Goal: Task Accomplishment & Management: Use online tool/utility

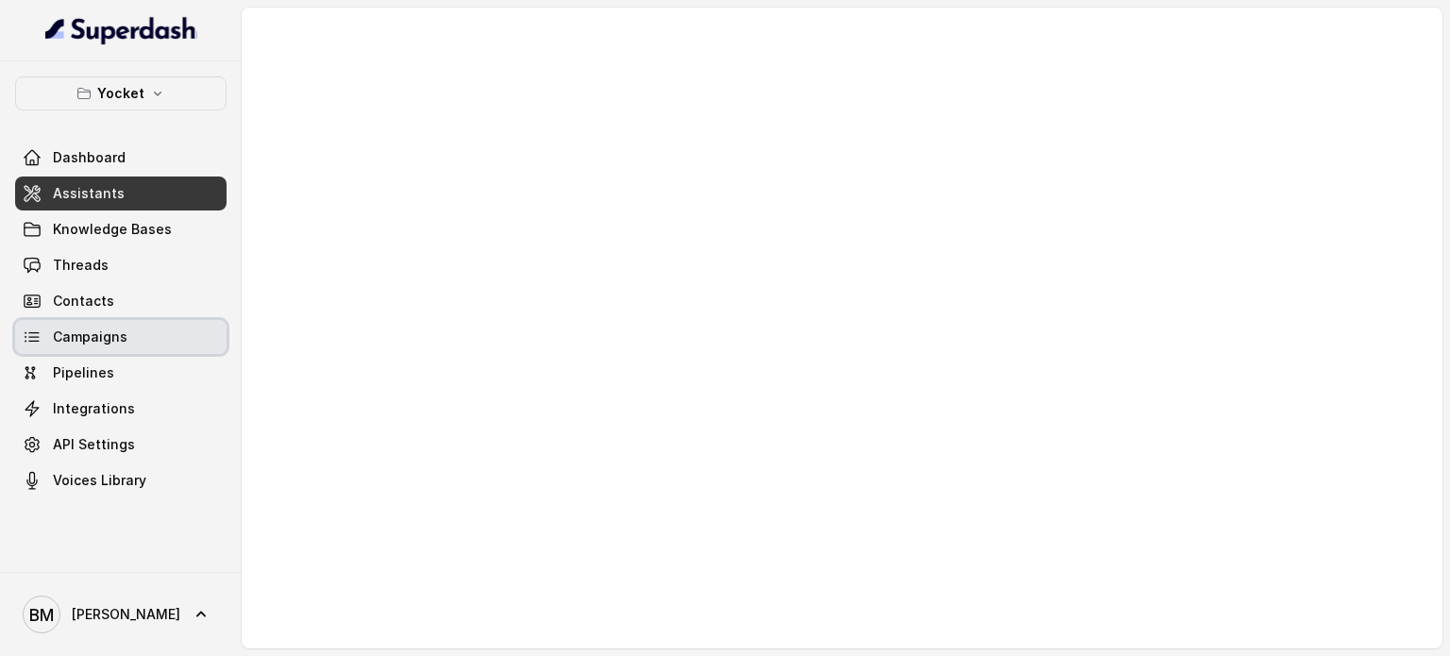
click at [124, 346] on span "Campaigns" at bounding box center [90, 337] width 75 height 19
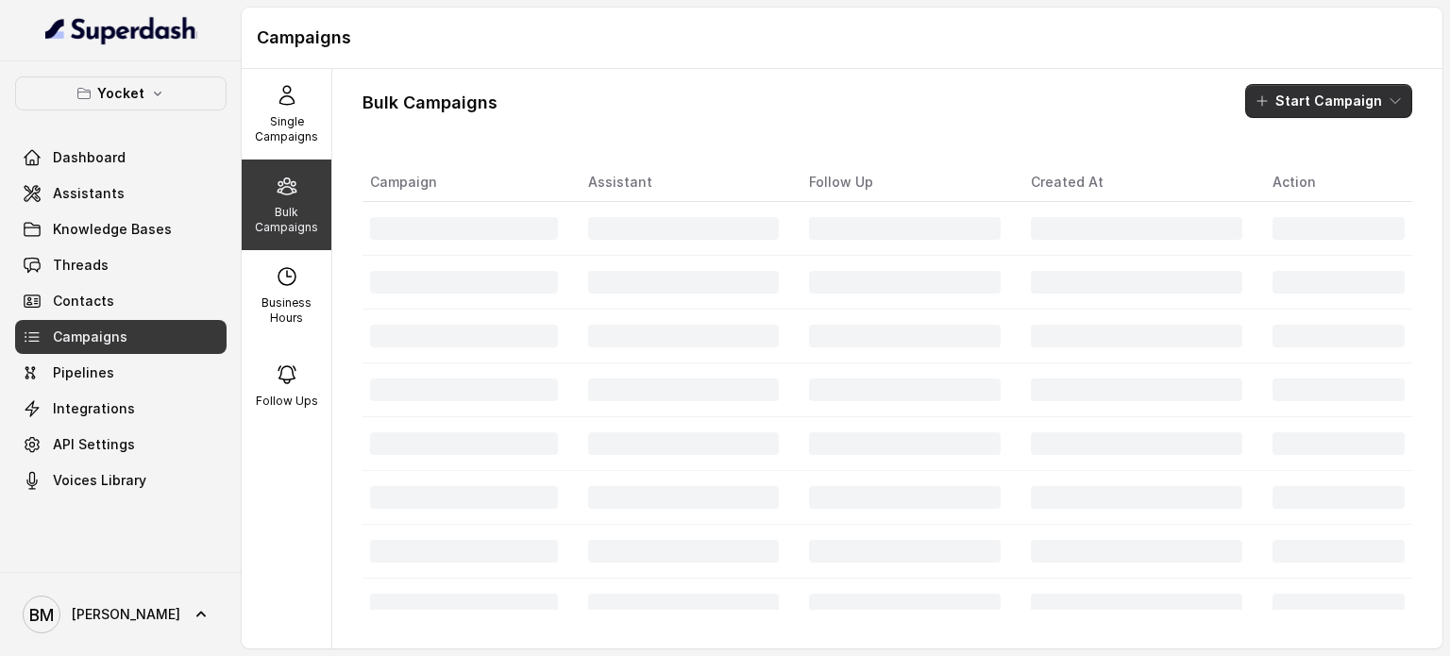
click at [1310, 105] on button "Start Campaign" at bounding box center [1328, 101] width 167 height 34
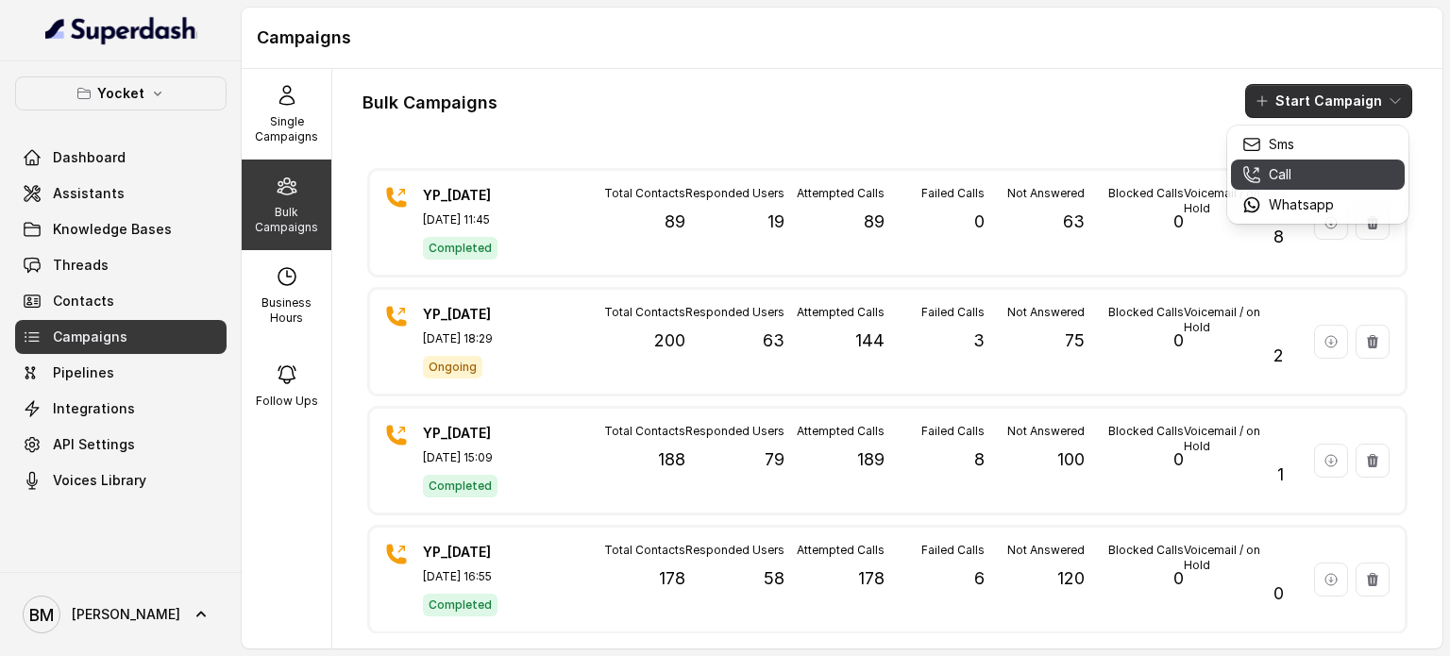
click at [1292, 177] on div "Call" at bounding box center [1288, 174] width 92 height 19
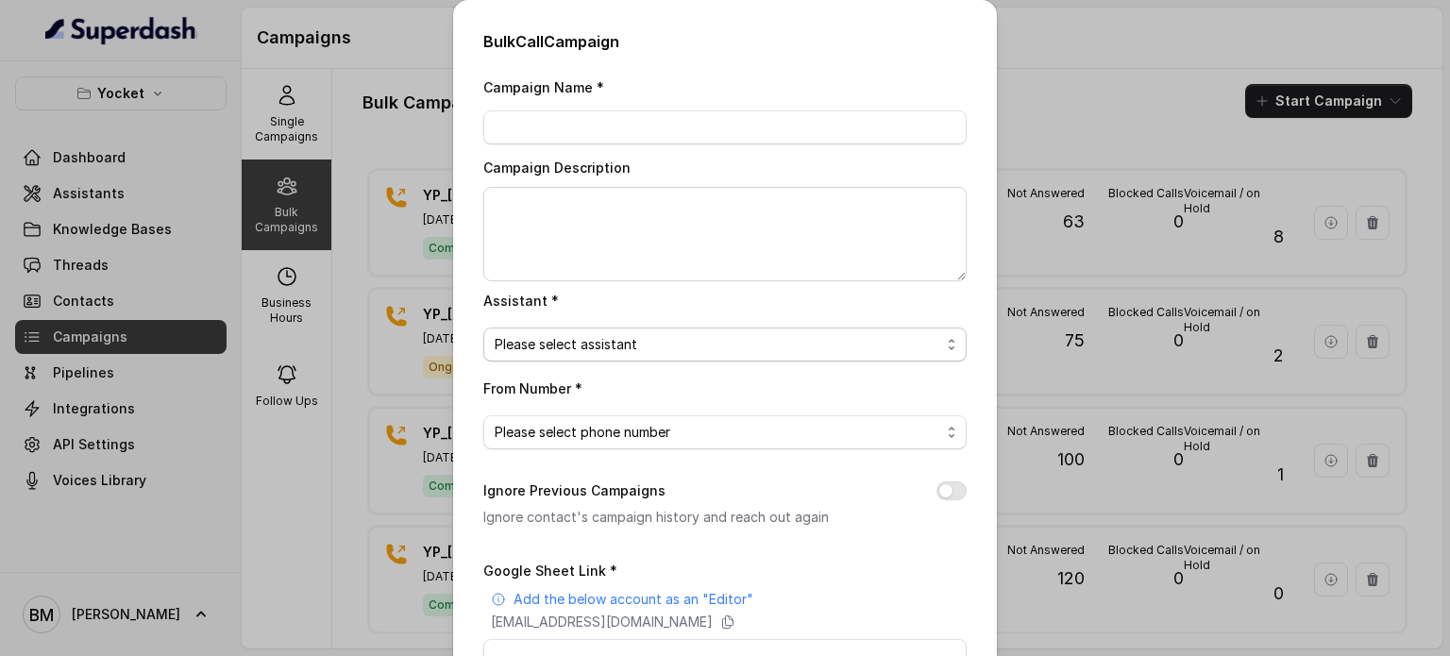
click at [589, 345] on span "Please select assistant" at bounding box center [718, 344] width 446 height 23
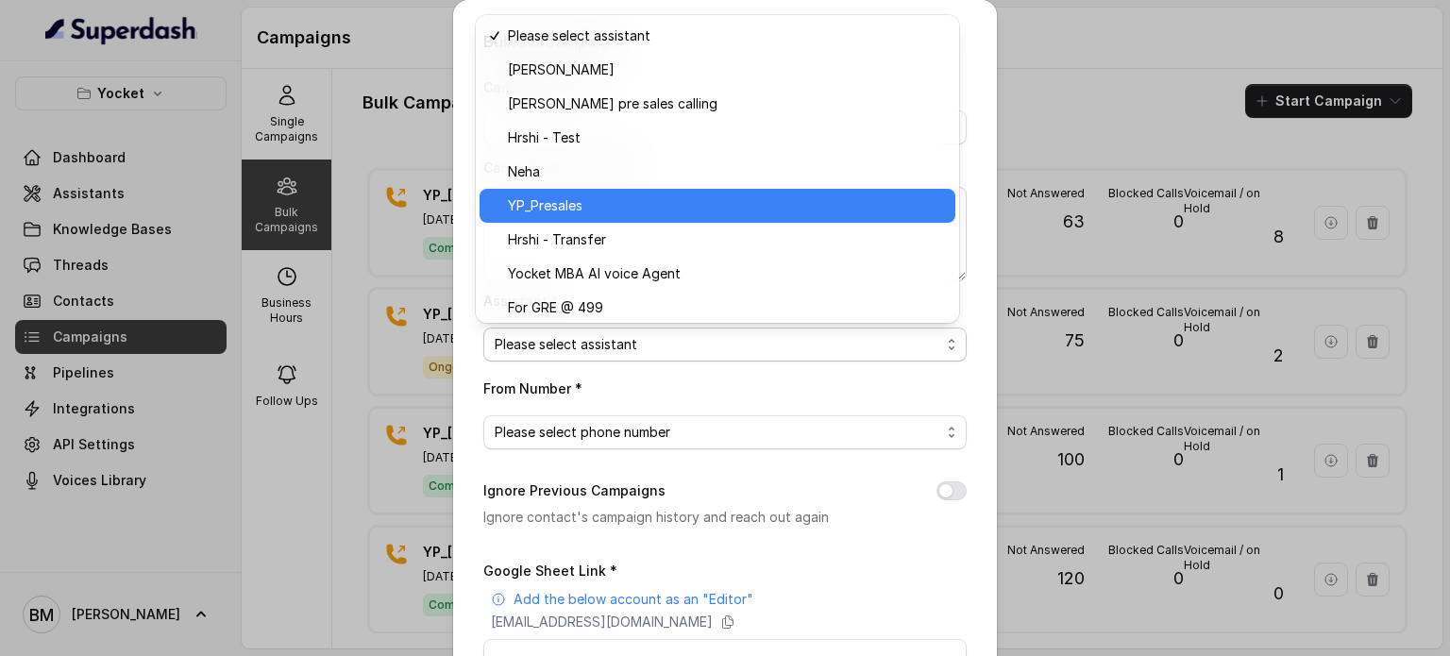
click at [599, 190] on div "YP_Presales" at bounding box center [718, 206] width 476 height 34
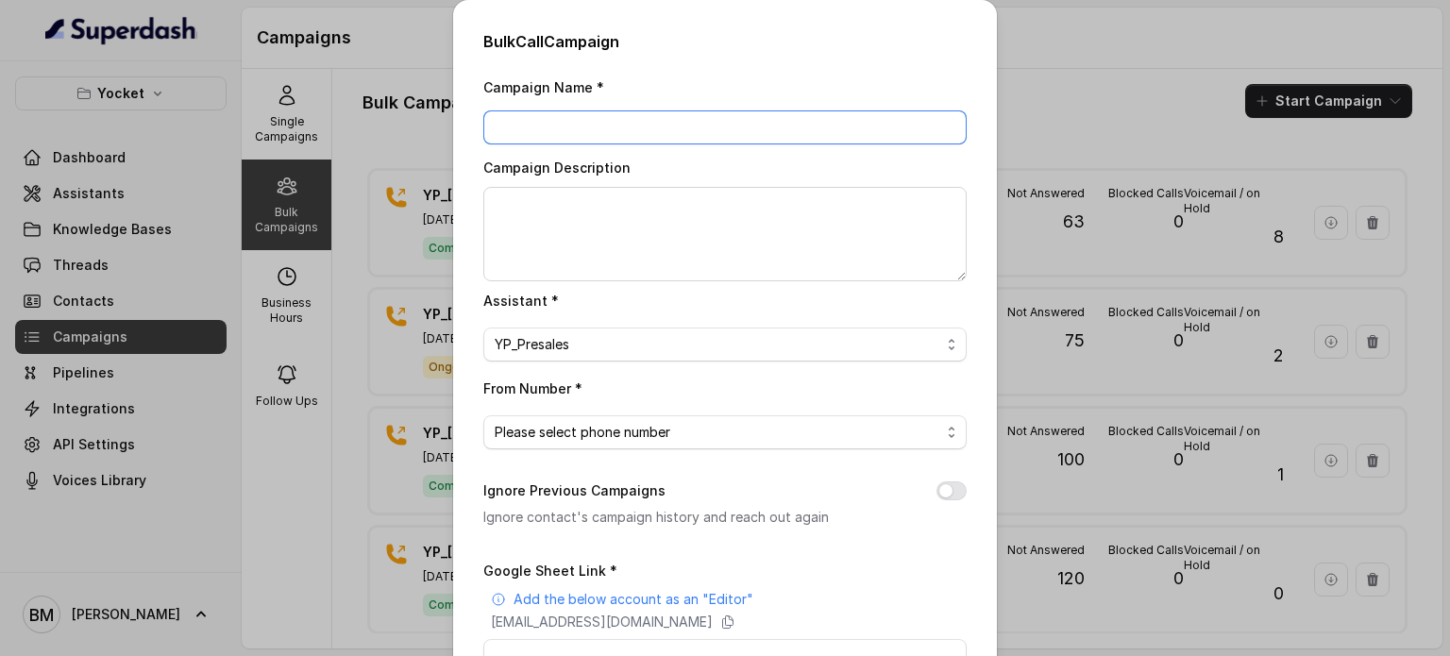
click at [540, 129] on input "Campaign Name *" at bounding box center [724, 127] width 483 height 34
type input "YP_07/10/25-2"
click at [555, 428] on span "Please select phone number" at bounding box center [718, 432] width 446 height 23
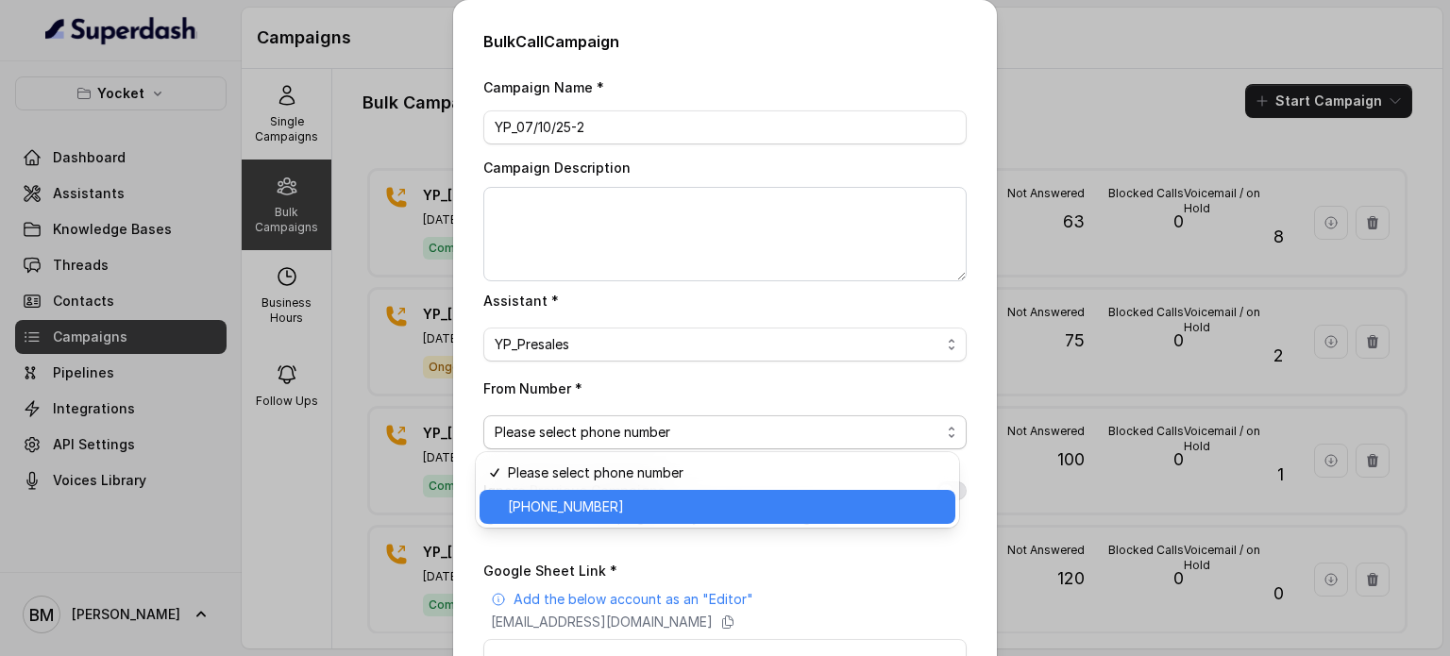
click at [570, 502] on span "[PHONE_NUMBER]" at bounding box center [726, 507] width 436 height 23
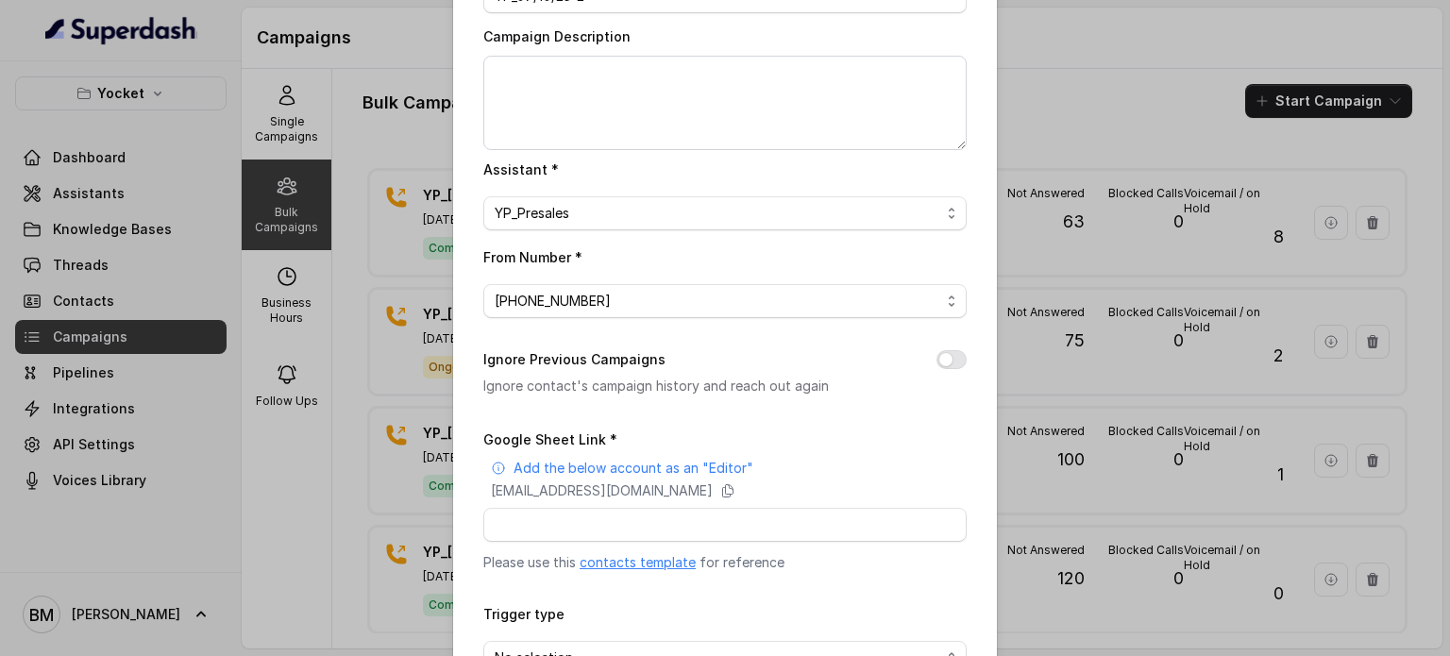
scroll to position [257, 0]
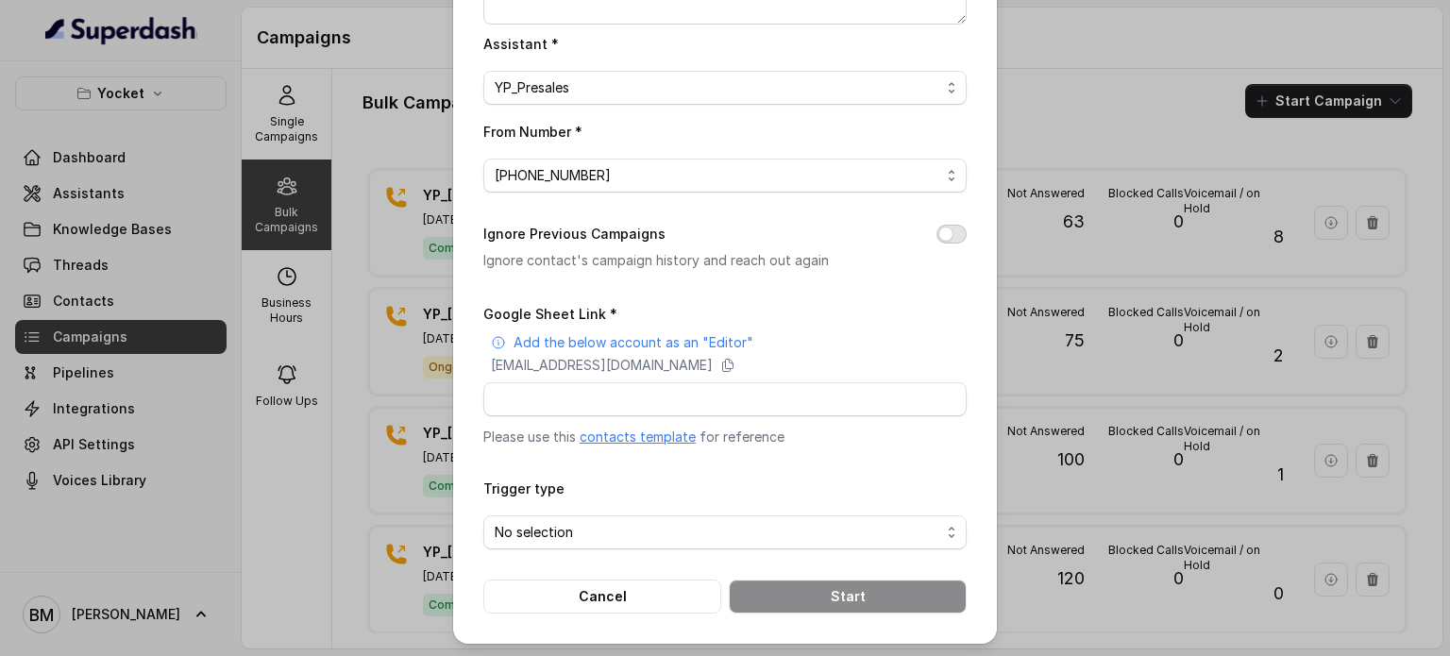
click at [945, 233] on button "Ignore Previous Campaigns" at bounding box center [951, 234] width 30 height 19
click at [734, 365] on icon at bounding box center [728, 366] width 10 height 12
click at [597, 392] on input "Google Sheet Link *" at bounding box center [724, 399] width 483 height 34
paste input "[URL][DOMAIN_NAME]"
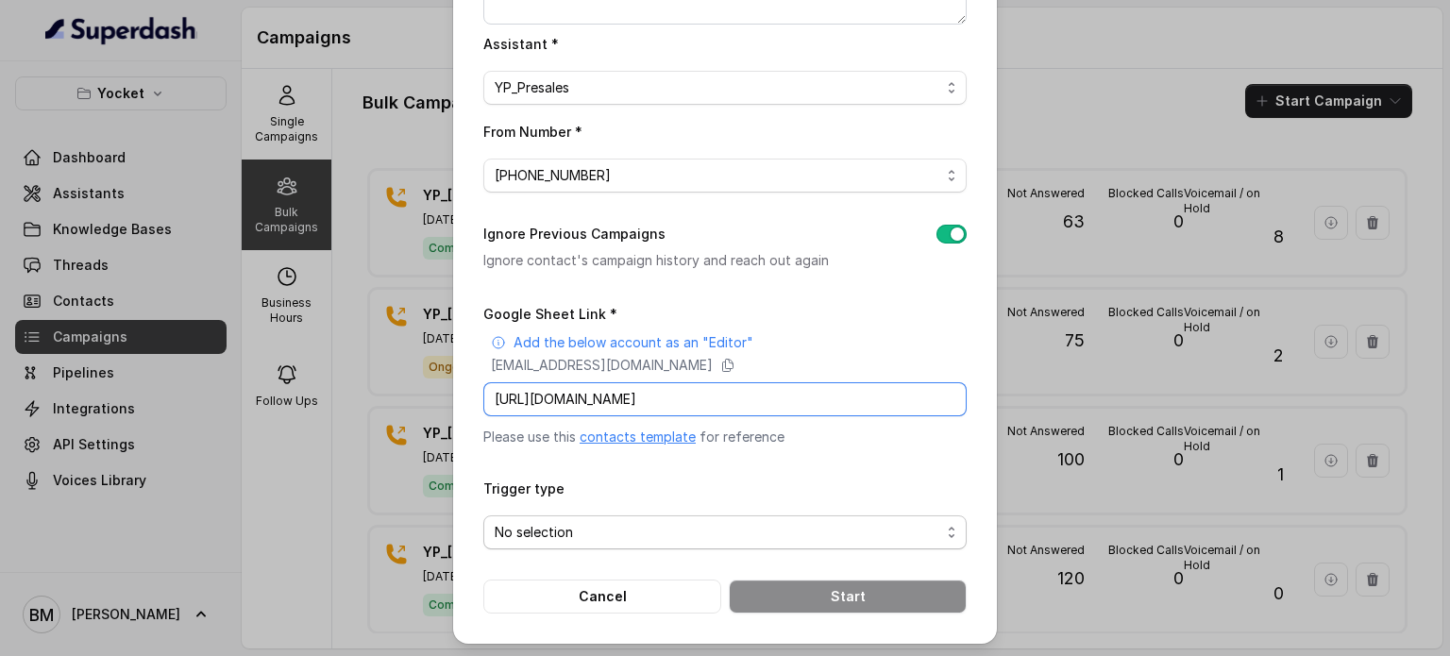
type input "[URL][DOMAIN_NAME]"
click at [569, 531] on span "No selection" at bounding box center [718, 532] width 446 height 23
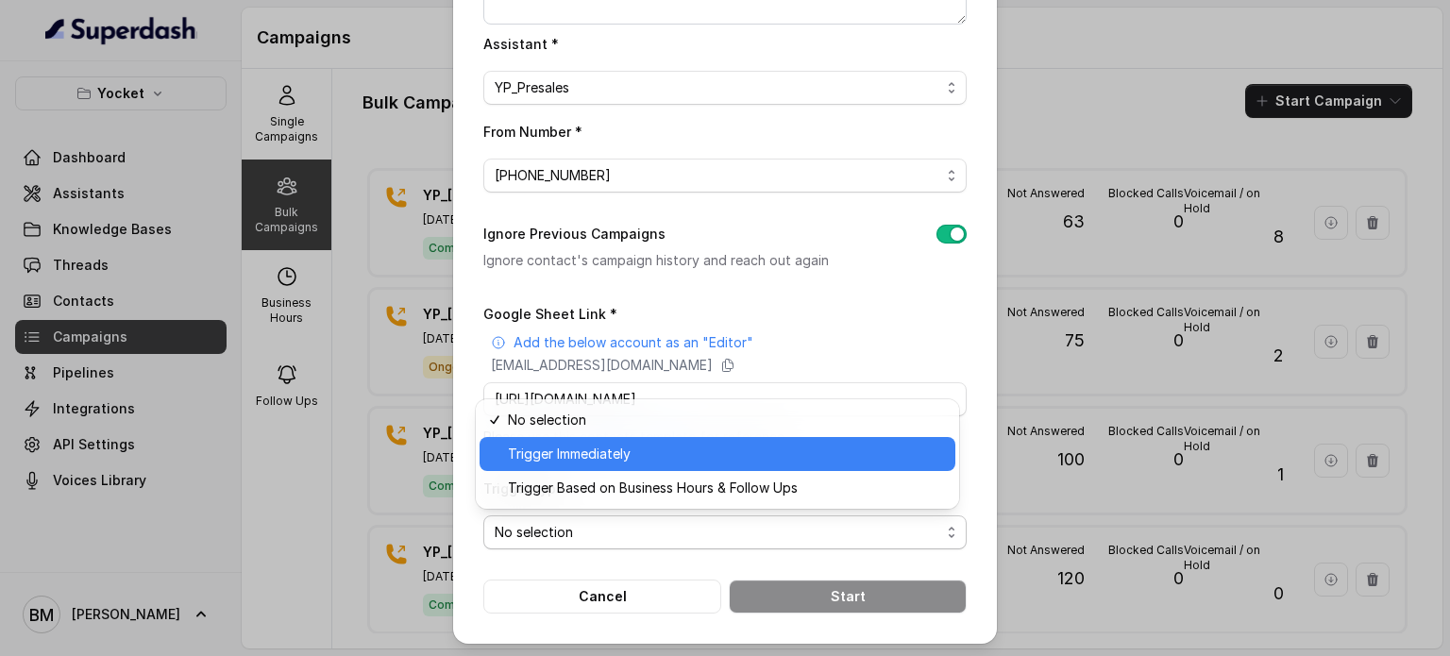
click at [566, 454] on span "Trigger Immediately" at bounding box center [726, 454] width 436 height 23
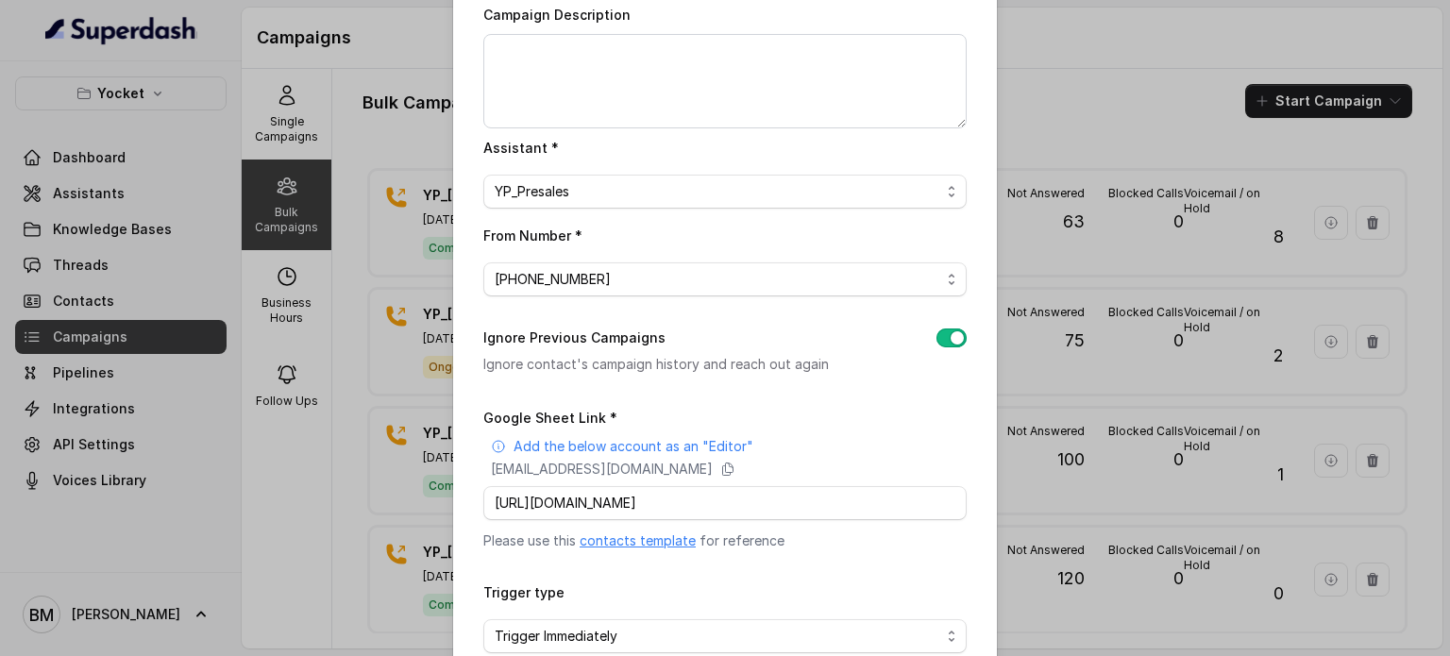
scroll to position [257, 0]
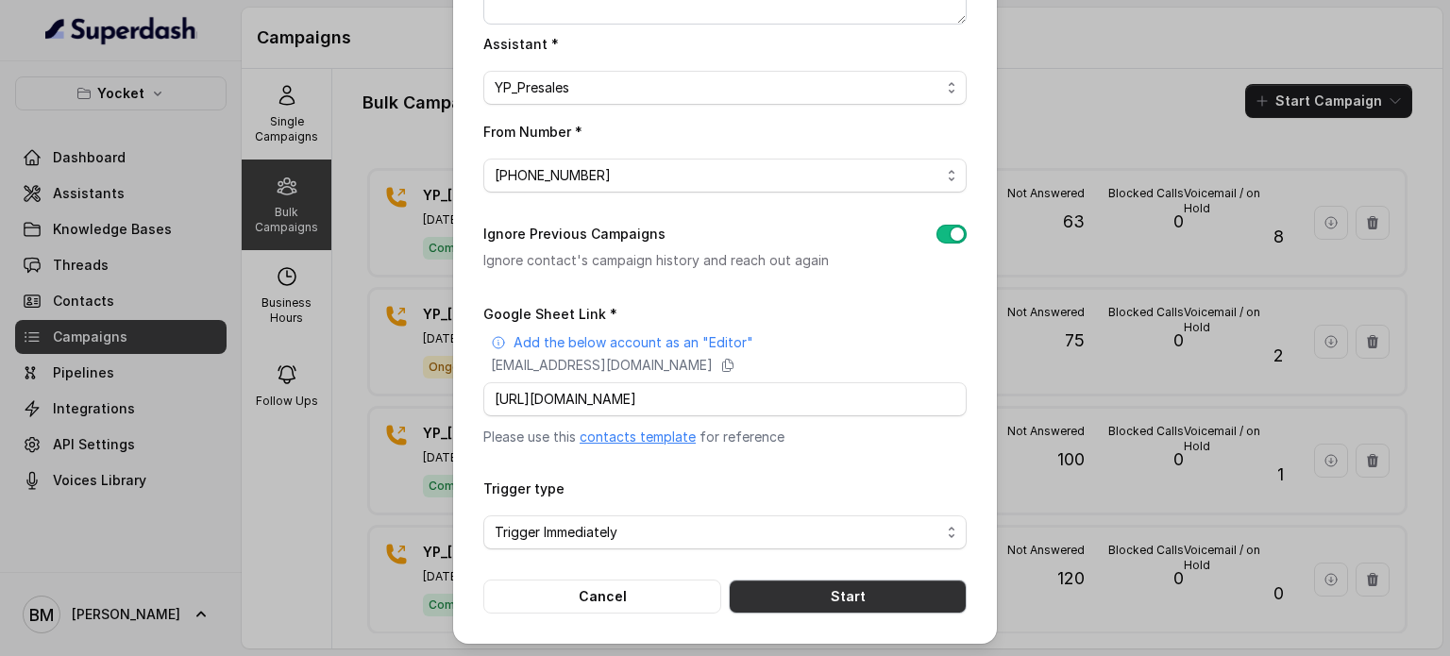
click at [794, 584] on button "Start" at bounding box center [848, 597] width 238 height 34
